Goal: Task Accomplishment & Management: Manage account settings

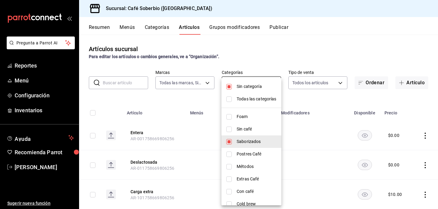
click at [247, 85] on body "Pregunta a Parrot AI Reportes Menú Configuración Inventarios Ayuda Recomienda P…" at bounding box center [219, 104] width 438 height 209
click at [229, 140] on input "checkbox" at bounding box center [228, 141] width 5 height 5
checkbox input "false"
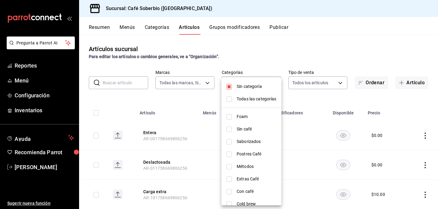
click at [227, 165] on input "checkbox" at bounding box center [228, 166] width 5 height 5
checkbox input "true"
type input "3749a140-386e-4481-a071-f9622d055cc9"
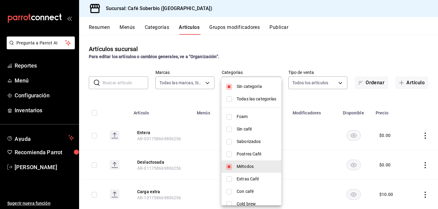
click at [195, 103] on div at bounding box center [219, 104] width 438 height 209
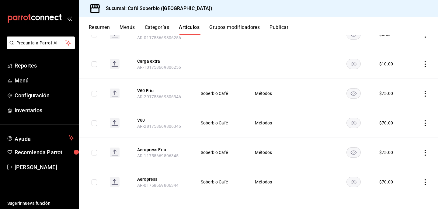
scroll to position [133, 0]
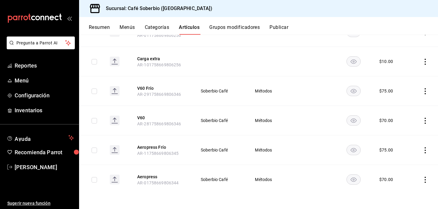
click at [429, 89] on td at bounding box center [423, 91] width 30 height 30
click at [423, 93] on icon "actions" at bounding box center [425, 91] width 6 height 6
click at [399, 105] on div at bounding box center [393, 105] width 11 height 7
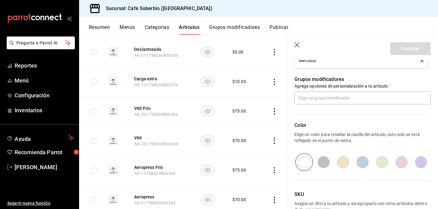
scroll to position [298, 0]
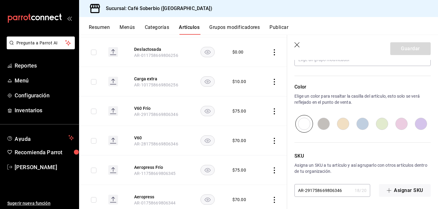
click at [294, 44] on header "Guardar" at bounding box center [362, 47] width 151 height 25
click at [295, 46] on icon "button" at bounding box center [297, 45] width 6 height 6
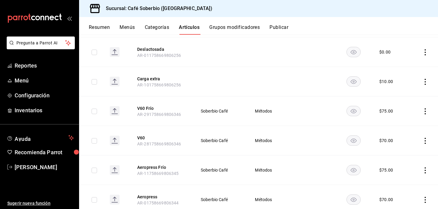
scroll to position [133, 0]
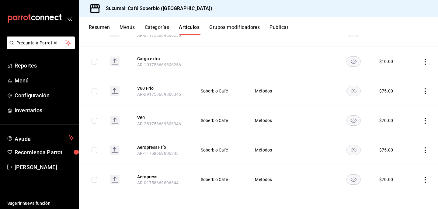
click at [423, 181] on icon "actions" at bounding box center [425, 180] width 6 height 6
click at [405, 165] on span "Editar" at bounding box center [407, 168] width 16 height 6
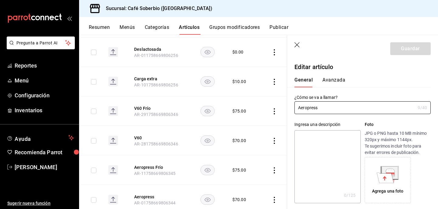
type input "$70.00"
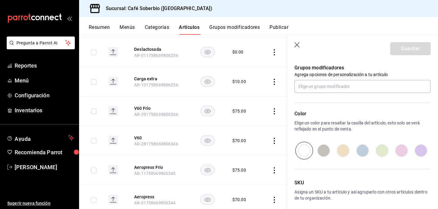
scroll to position [297, 0]
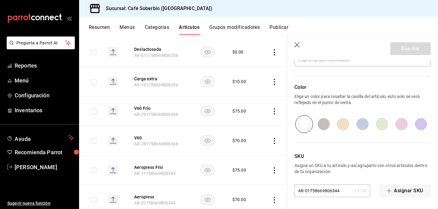
click at [294, 46] on header "Guardar" at bounding box center [362, 47] width 151 height 25
click at [296, 45] on icon "button" at bounding box center [297, 45] width 6 height 6
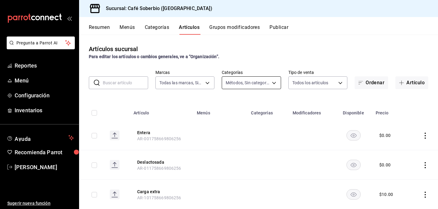
click at [243, 83] on body "Pregunta a Parrot AI Reportes Menú Configuración Inventarios Ayuda Recomienda P…" at bounding box center [219, 104] width 438 height 209
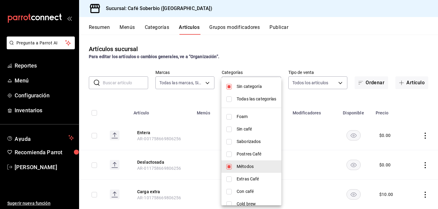
click at [228, 170] on li "Métodos" at bounding box center [251, 166] width 60 height 12
checkbox input "false"
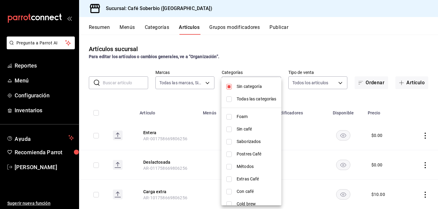
scroll to position [7, 0]
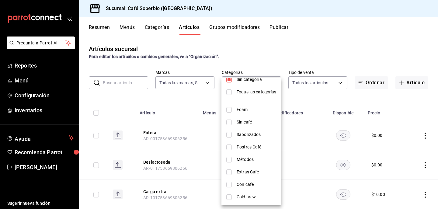
click at [228, 200] on li "Cold brew" at bounding box center [251, 197] width 60 height 12
type input "7b5a7789-0325-40f8-b0f4-9bcf4bfcb432"
checkbox input "true"
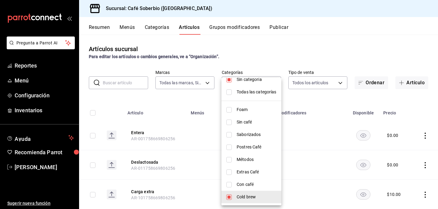
click at [183, 109] on div at bounding box center [219, 104] width 438 height 209
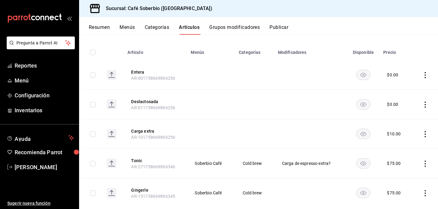
scroll to position [74, 0]
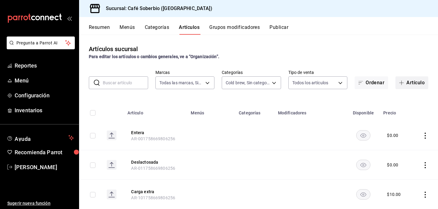
click at [406, 84] on span "button" at bounding box center [402, 82] width 7 height 5
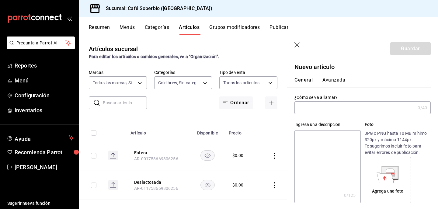
click at [336, 108] on input "text" at bounding box center [354, 108] width 121 height 12
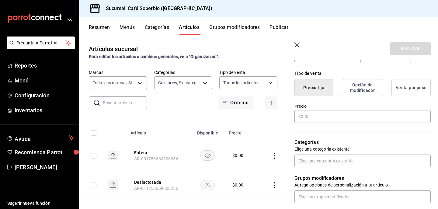
scroll to position [139, 0]
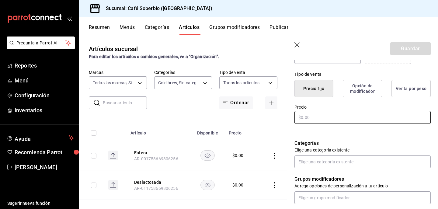
type input "Cold Brew con leche"
click at [349, 117] on input "text" at bounding box center [362, 117] width 136 height 13
type input "$75.00"
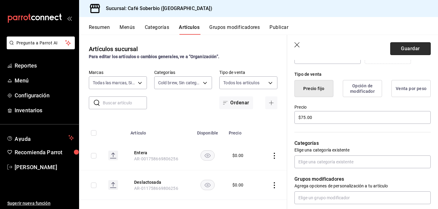
click at [412, 50] on button "Guardar" at bounding box center [410, 48] width 40 height 13
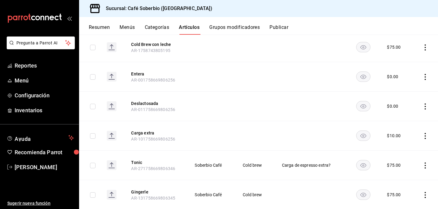
scroll to position [103, 0]
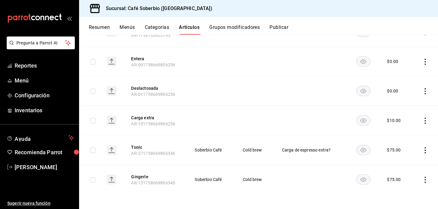
click at [424, 153] on icon "actions" at bounding box center [425, 150] width 6 height 6
click at [411, 166] on span "Editar" at bounding box center [407, 164] width 16 height 6
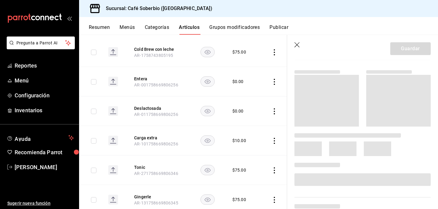
scroll to position [66, 0]
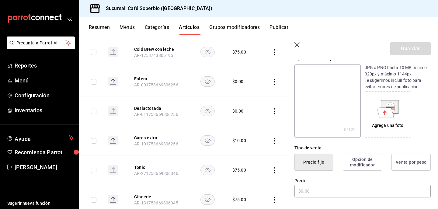
type input "$75.00"
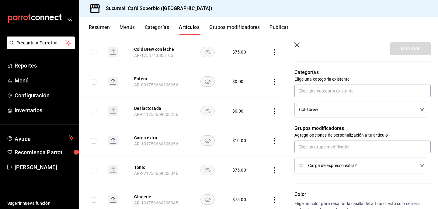
scroll to position [211, 0]
click at [422, 167] on div "Carga de espresso extra?" at bounding box center [361, 165] width 125 height 7
click at [424, 164] on li "Carga de espresso extra?" at bounding box center [361, 165] width 134 height 16
click at [422, 164] on icon "delete" at bounding box center [421, 165] width 3 height 3
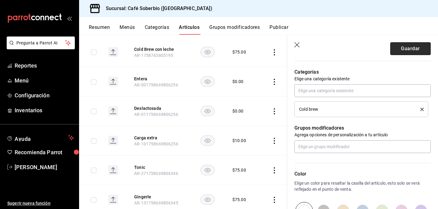
click at [405, 49] on button "Guardar" at bounding box center [410, 48] width 40 height 13
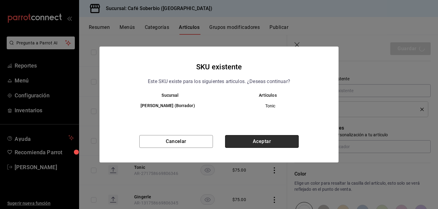
click at [268, 143] on button "Aceptar" at bounding box center [262, 141] width 74 height 13
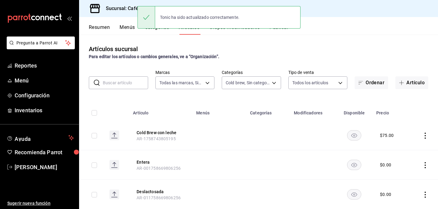
scroll to position [103, 0]
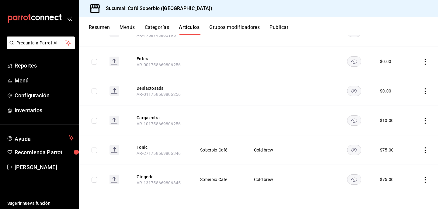
click at [425, 151] on icon "actions" at bounding box center [425, 150] width 6 height 6
click at [323, 48] on div at bounding box center [219, 104] width 438 height 209
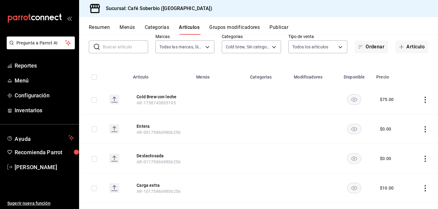
scroll to position [20, 0]
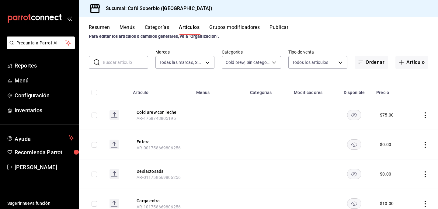
click at [427, 115] on icon "actions" at bounding box center [425, 115] width 6 height 6
click at [402, 128] on span "Editar" at bounding box center [407, 129] width 16 height 6
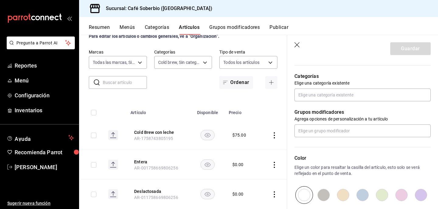
scroll to position [209, 0]
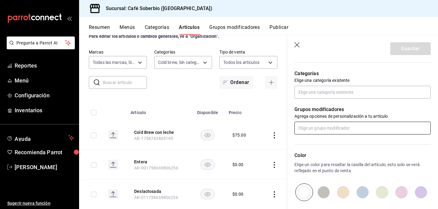
click at [365, 129] on input "text" at bounding box center [362, 128] width 136 height 13
click at [329, 153] on div "Elige el tipo de leche" at bounding box center [318, 152] width 38 height 6
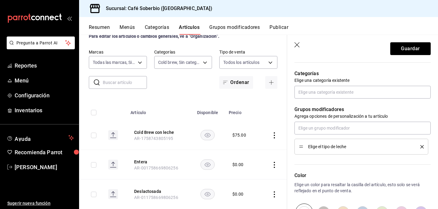
click at [315, 160] on div "Color Elige un color para resaltar la casilla del artículo, esto solo se verá r…" at bounding box center [359, 188] width 144 height 67
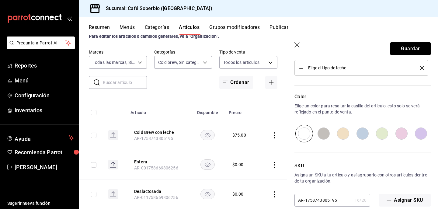
scroll to position [298, 0]
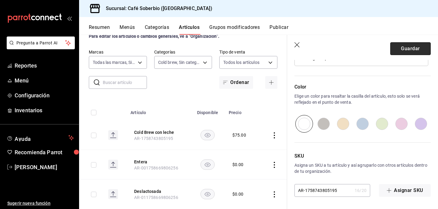
click at [402, 50] on button "Guardar" at bounding box center [410, 48] width 40 height 13
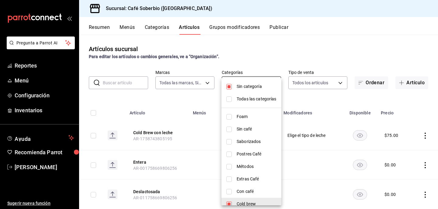
click at [245, 85] on body "Pregunta a Parrot AI Reportes Menú Configuración Inventarios Ayuda Recomienda P…" at bounding box center [219, 104] width 438 height 209
click at [230, 206] on div at bounding box center [219, 104] width 438 height 209
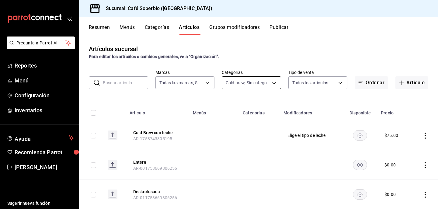
click at [247, 86] on body "Pregunta a Parrot AI Reportes Menú Configuración Inventarios Ayuda Recomienda P…" at bounding box center [219, 104] width 438 height 209
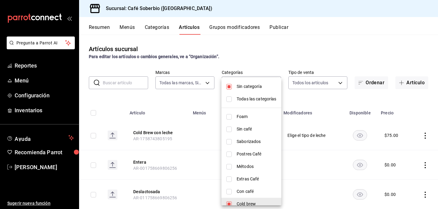
click at [230, 131] on input "checkbox" at bounding box center [228, 129] width 5 height 5
checkbox input "true"
type input "7b5a7789-0325-40f8-b0f4-9bcf4bfcb432,08226fdd-e2d9-4aba-8da9-92a45c7331e3"
click at [314, 105] on div at bounding box center [219, 104] width 438 height 209
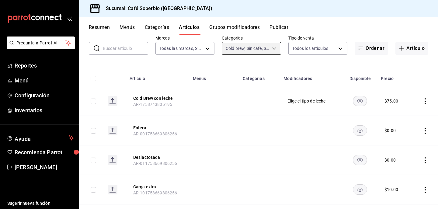
scroll to position [37, 0]
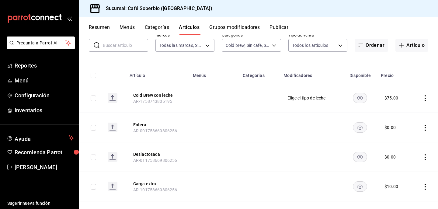
click at [427, 100] on icon "actions" at bounding box center [425, 98] width 6 height 6
click at [406, 114] on span "Editar" at bounding box center [407, 112] width 16 height 6
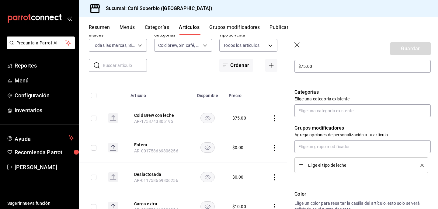
scroll to position [191, 0]
click at [349, 107] on input "text" at bounding box center [362, 110] width 136 height 13
click at [329, 110] on input "text" at bounding box center [362, 110] width 136 height 13
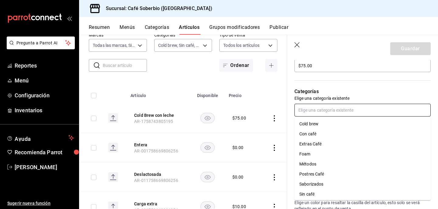
click at [314, 123] on li "Cold brew" at bounding box center [362, 124] width 136 height 10
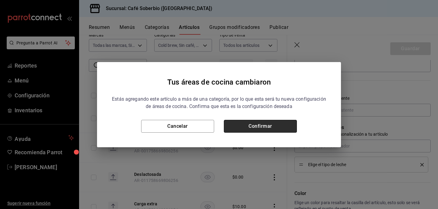
click at [271, 129] on button "Confirmar" at bounding box center [260, 126] width 73 height 13
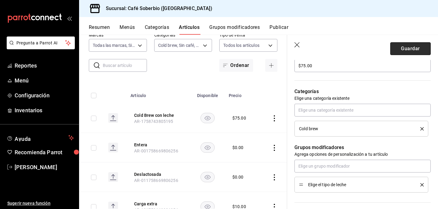
click at [397, 50] on button "Guardar" at bounding box center [410, 48] width 40 height 13
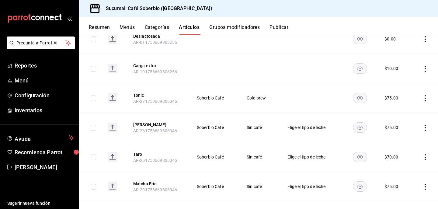
scroll to position [157, 0]
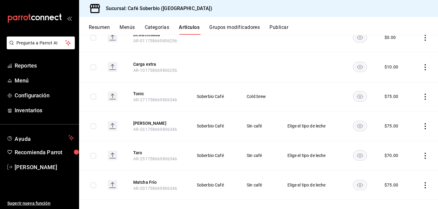
click at [424, 96] on icon "actions" at bounding box center [425, 97] width 6 height 6
click at [298, 94] on div at bounding box center [219, 104] width 438 height 209
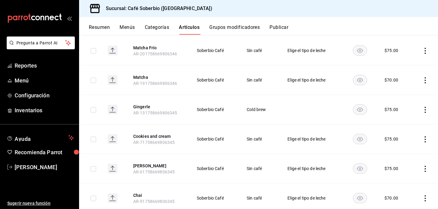
scroll to position [310, 0]
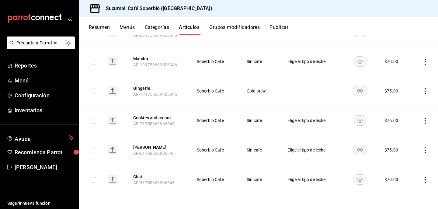
click at [426, 123] on icon "actions" at bounding box center [425, 121] width 6 height 6
click at [402, 132] on span "Editar" at bounding box center [407, 134] width 16 height 6
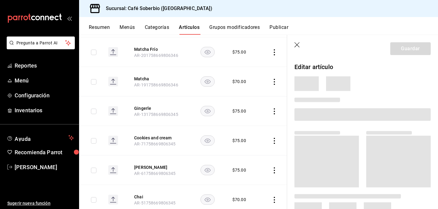
click at [295, 43] on icon "button" at bounding box center [297, 45] width 6 height 6
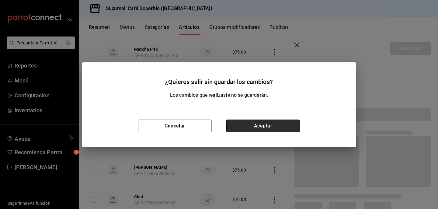
click at [285, 128] on button "Aceptar" at bounding box center [263, 126] width 74 height 13
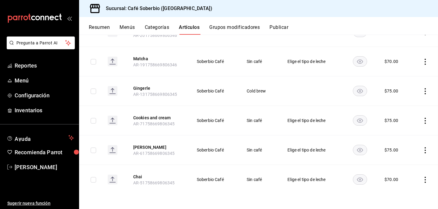
scroll to position [290, 0]
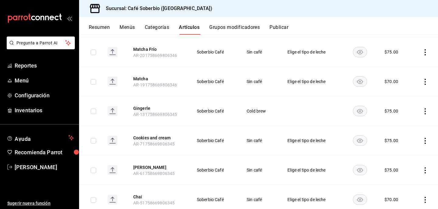
click at [422, 139] on td at bounding box center [424, 141] width 27 height 30
click at [426, 141] on icon "actions" at bounding box center [425, 141] width 6 height 6
click at [396, 179] on div at bounding box center [393, 180] width 11 height 6
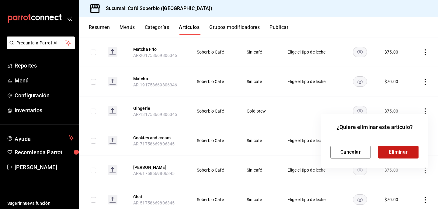
click at [384, 154] on button "Eliminar" at bounding box center [398, 152] width 40 height 13
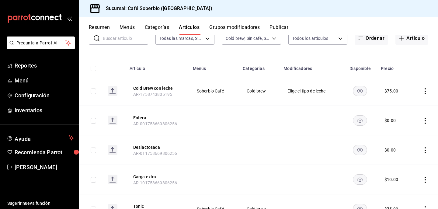
scroll to position [0, 0]
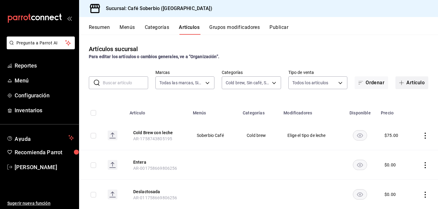
click at [416, 84] on button "Artículo" at bounding box center [411, 82] width 33 height 13
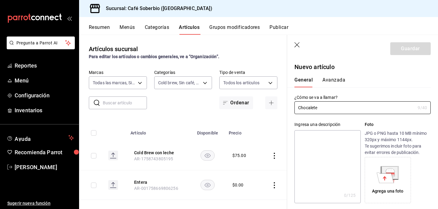
type input "Chocalete"
click at [337, 120] on div "Ingresa una descripción x 0 /125 ​ Foto JPG o PNG hasta 10 MB mínimo 320px y má…" at bounding box center [359, 158] width 144 height 89
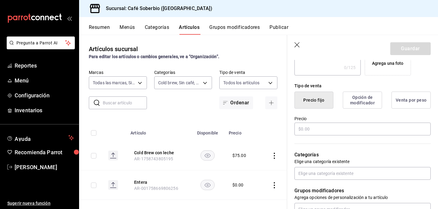
scroll to position [143, 0]
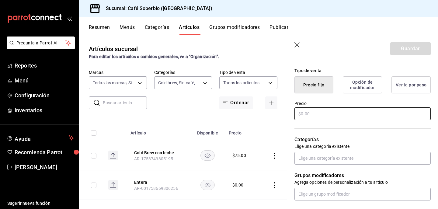
click at [327, 117] on input "text" at bounding box center [362, 113] width 136 height 13
type input "$70.00"
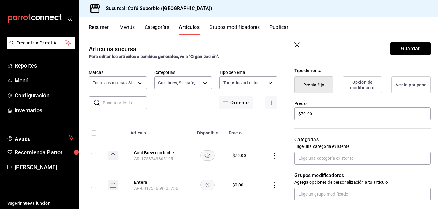
click at [343, 138] on p "Categorías" at bounding box center [362, 139] width 136 height 7
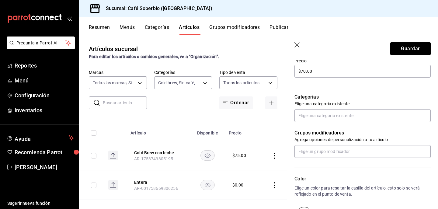
scroll to position [186, 0]
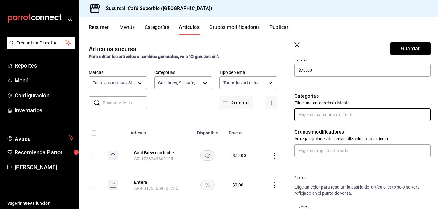
click at [330, 112] on input "text" at bounding box center [362, 114] width 136 height 13
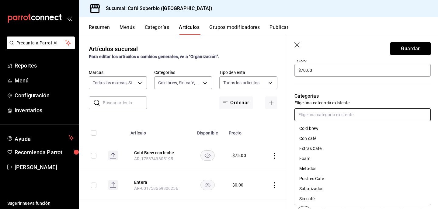
click at [308, 197] on li "Sin café" at bounding box center [362, 199] width 136 height 10
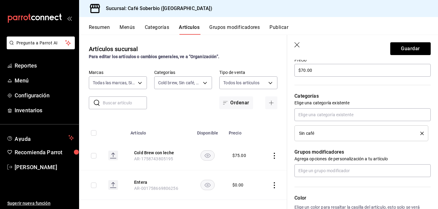
click at [342, 160] on p "Agrega opciones de personalización a tu artículo" at bounding box center [362, 159] width 136 height 6
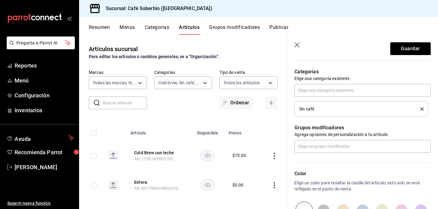
scroll to position [211, 0]
click at [336, 145] on input "text" at bounding box center [362, 145] width 136 height 13
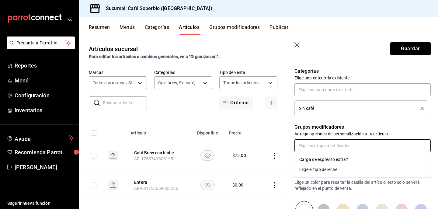
click at [315, 169] on div "Elige el tipo de leche" at bounding box center [318, 169] width 38 height 6
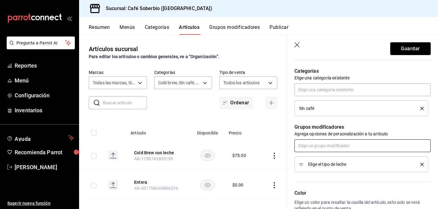
scroll to position [318, 0]
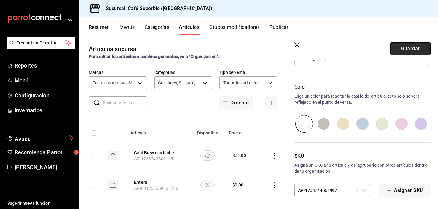
click at [408, 47] on button "Guardar" at bounding box center [410, 48] width 40 height 13
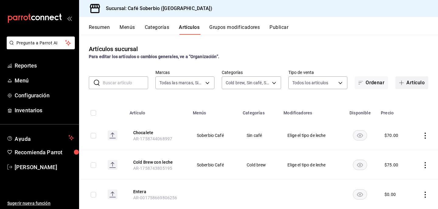
click at [406, 88] on button "Artículo" at bounding box center [411, 82] width 33 height 13
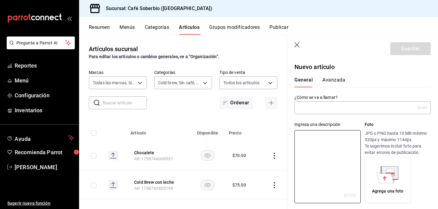
click at [314, 112] on input "text" at bounding box center [354, 108] width 121 height 12
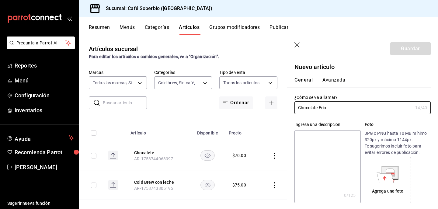
type input "Chocolate Frio"
click at [353, 94] on div "¿Cómo se va a llamar? Chocolate Frio 14 /40 ¿Cómo se va a llamar?" at bounding box center [359, 100] width 144 height 27
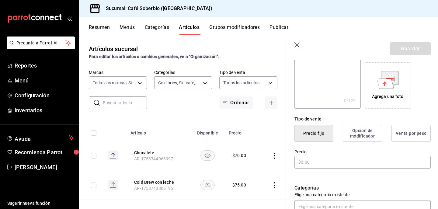
scroll to position [95, 0]
click at [319, 162] on input "text" at bounding box center [362, 161] width 136 height 13
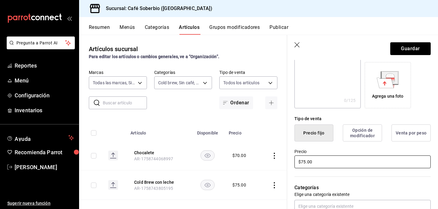
type input "$75.00"
click at [333, 173] on div "Categorías Elige una categoría existente" at bounding box center [359, 191] width 144 height 44
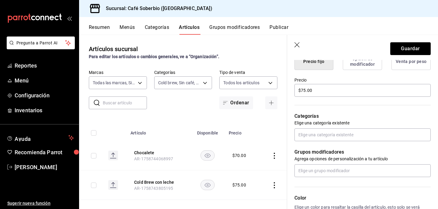
scroll to position [169, 0]
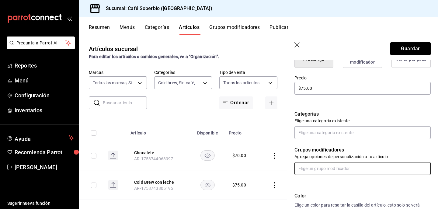
click at [334, 170] on input "text" at bounding box center [362, 168] width 136 height 13
click at [325, 191] on div "Elige el tipo de leche" at bounding box center [318, 192] width 38 height 6
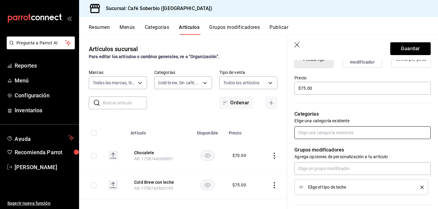
click at [323, 133] on input "text" at bounding box center [362, 132] width 136 height 13
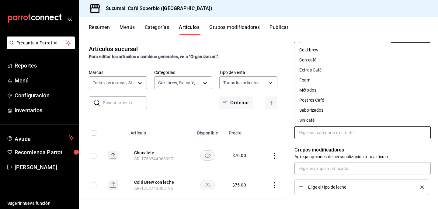
click at [316, 120] on li "Sin café" at bounding box center [362, 120] width 136 height 10
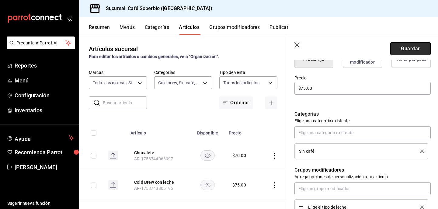
click at [405, 50] on button "Guardar" at bounding box center [410, 48] width 40 height 13
